Goal: Obtain resource: Download file/media

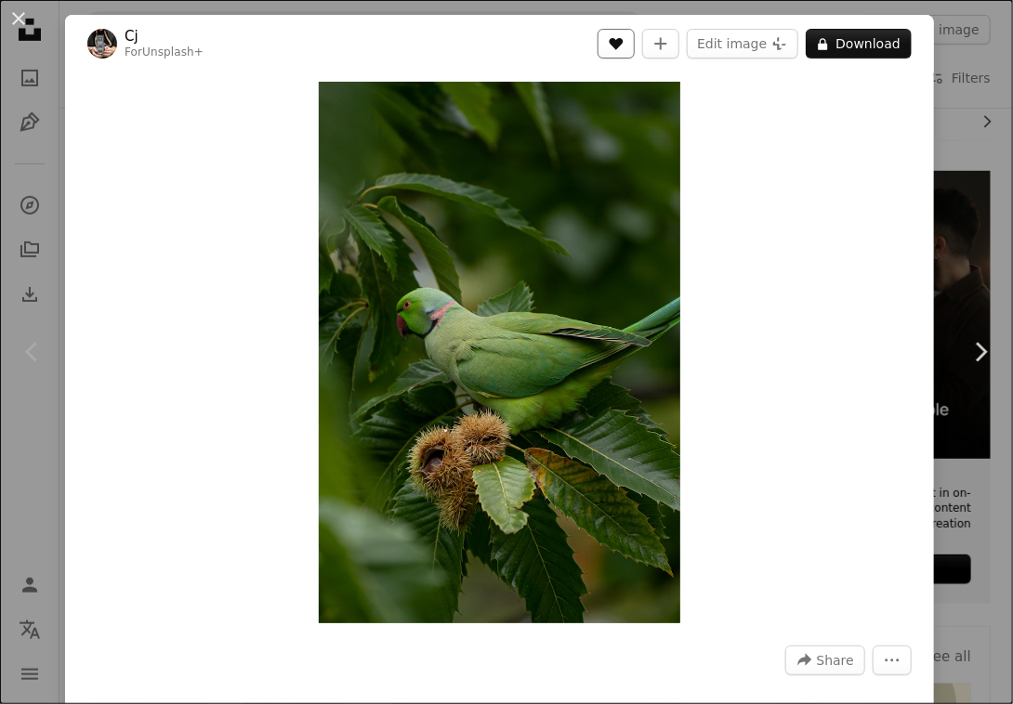
scroll to position [293, 0]
click at [866, 48] on button "A lock Download" at bounding box center [859, 44] width 106 height 30
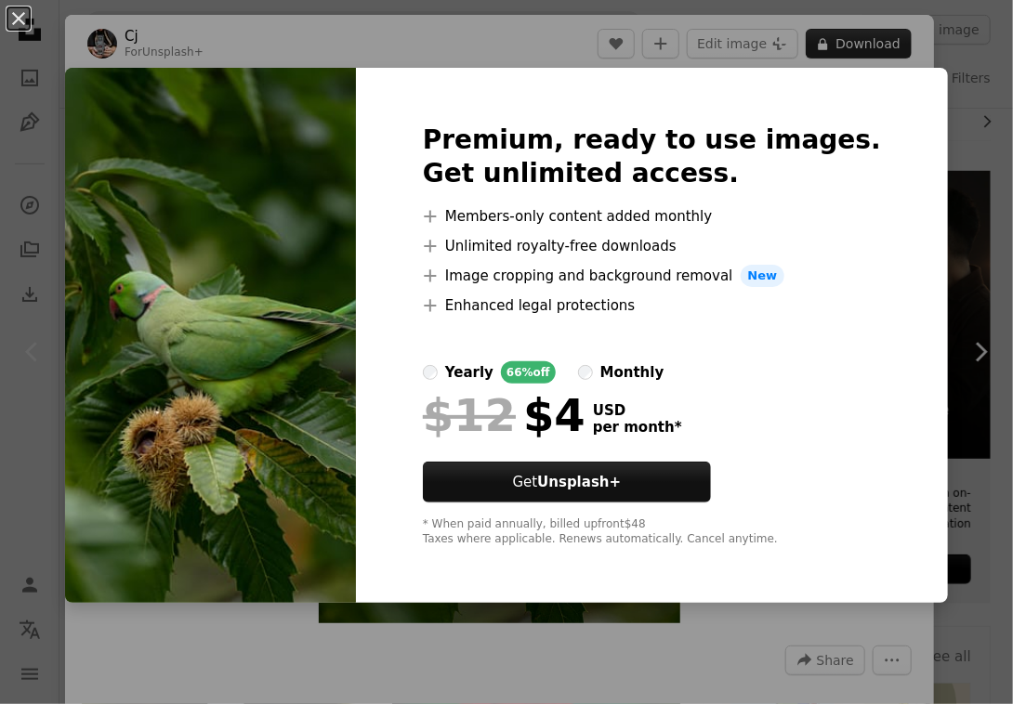
click at [866, 48] on div "An X shape Premium, ready to use images. Get unlimited access. A plus sign Memb…" at bounding box center [506, 352] width 1013 height 704
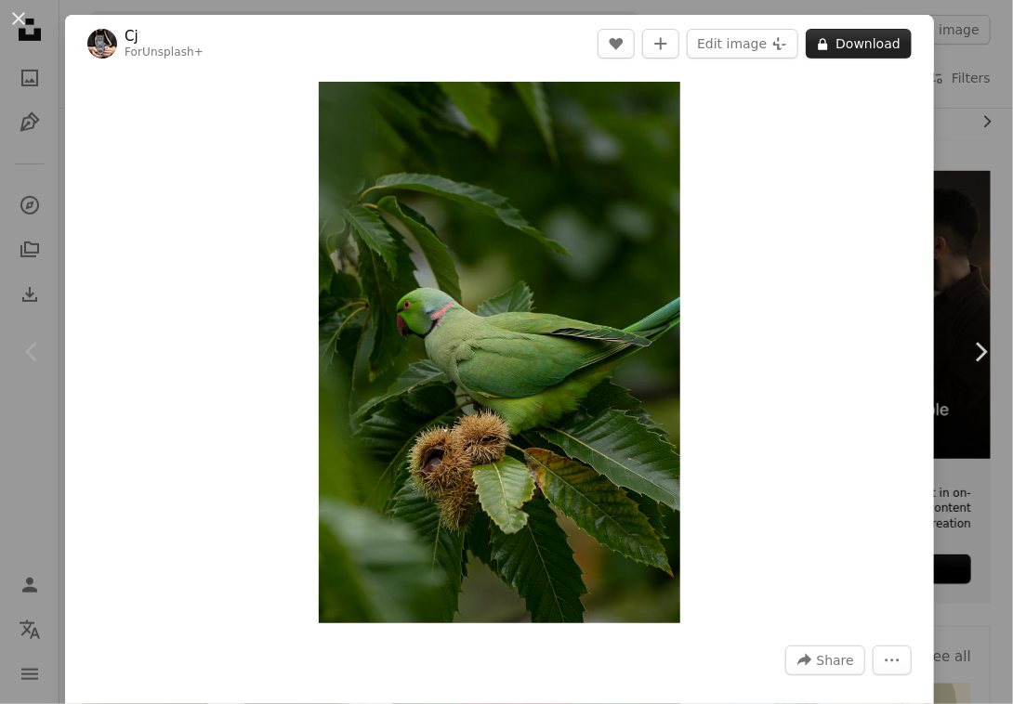
click at [866, 48] on button "A lock Download" at bounding box center [859, 44] width 106 height 30
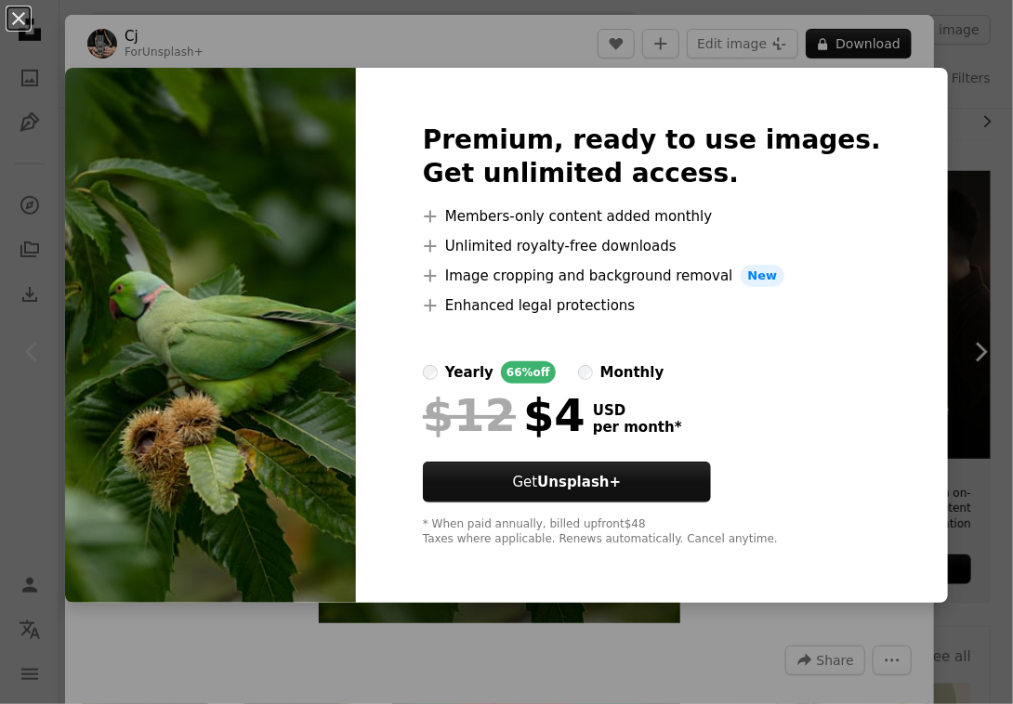
click at [323, 263] on img at bounding box center [210, 335] width 291 height 535
click at [337, 256] on img at bounding box center [210, 335] width 291 height 535
